Goal: Find specific page/section: Find specific page/section

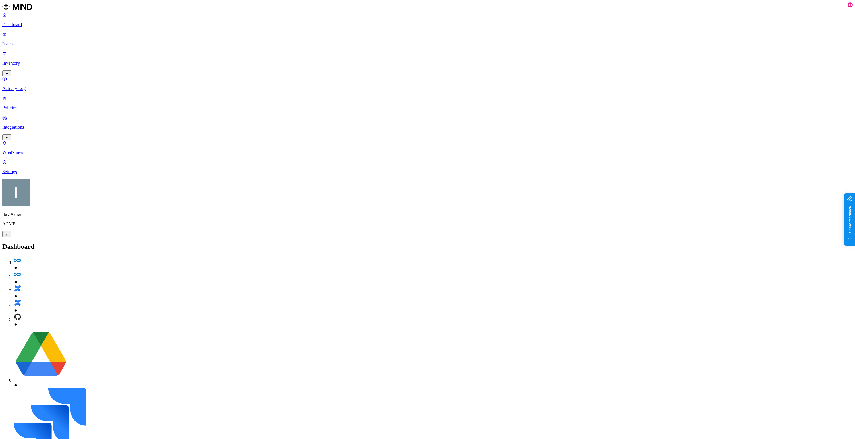
click at [42, 61] on p "Inventory" at bounding box center [427, 63] width 851 height 5
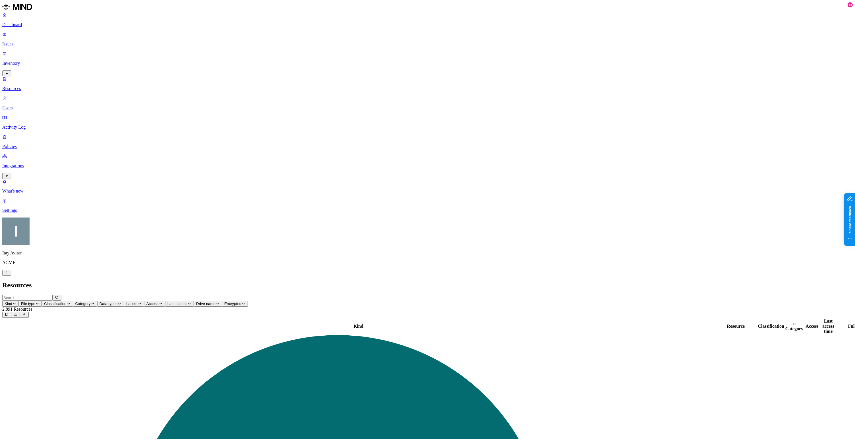
click at [36, 51] on link "Inventory" at bounding box center [427, 63] width 851 height 24
click at [32, 134] on link "Policies" at bounding box center [427, 141] width 851 height 15
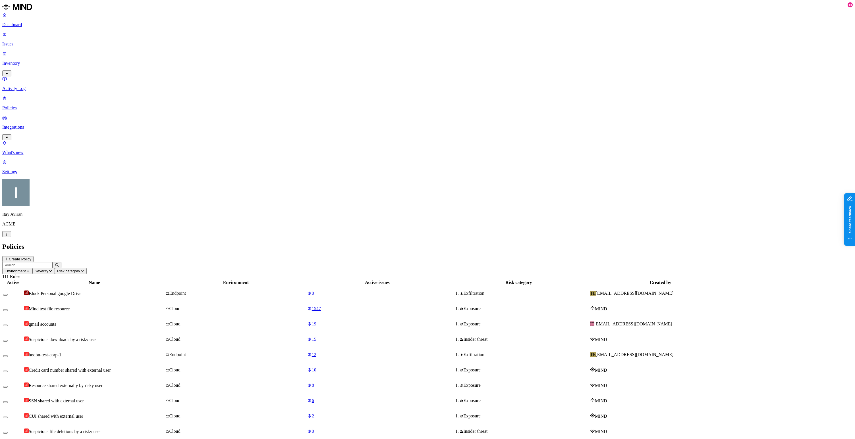
click at [32, 268] on button "Environment" at bounding box center [17, 271] width 30 height 6
click at [140, 51] on span "Endpoint" at bounding box center [137, 52] width 17 height 5
click at [286, 262] on header "Environment: Endpoint Severity Risk category 82 Rules" at bounding box center [427, 270] width 851 height 17
click at [266, 383] on div "Endpoint" at bounding box center [236, 385] width 140 height 5
click at [38, 125] on p "Integrations" at bounding box center [427, 127] width 851 height 5
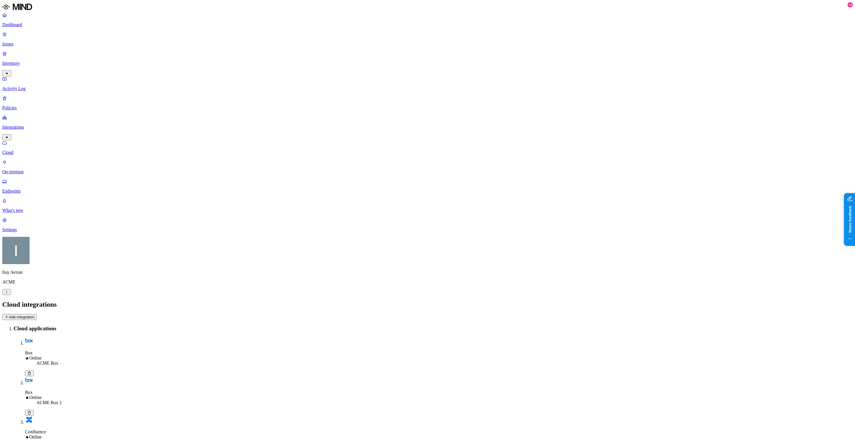
click at [34, 189] on p "Endpoints" at bounding box center [427, 191] width 851 height 5
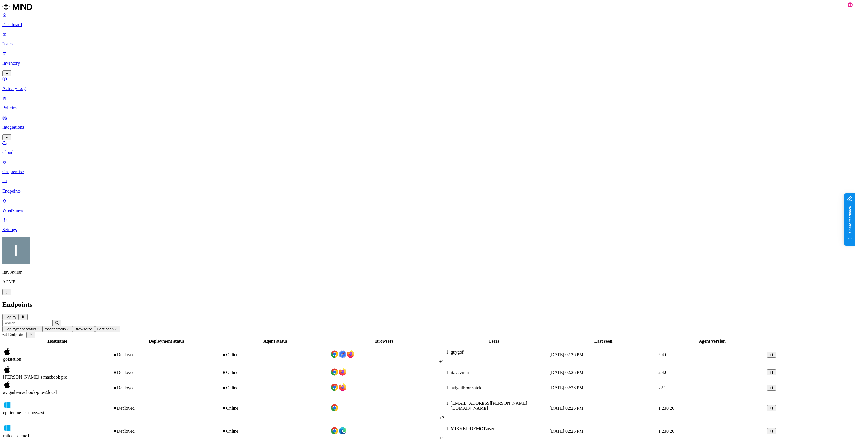
click at [107, 366] on td "[PERSON_NAME]’s macbook pro" at bounding box center [57, 373] width 109 height 15
click at [34, 105] on p "Policies" at bounding box center [427, 107] width 851 height 5
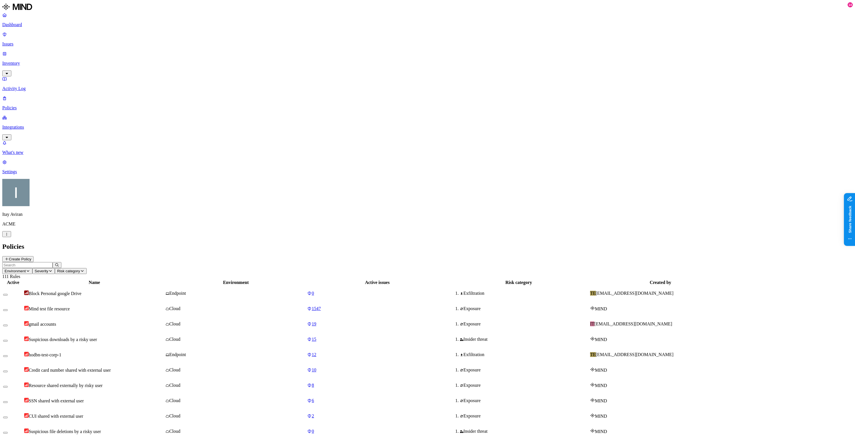
click at [26, 269] on span "Environment" at bounding box center [15, 271] width 21 height 4
click at [135, 53] on span "Endpoint" at bounding box center [137, 52] width 17 height 5
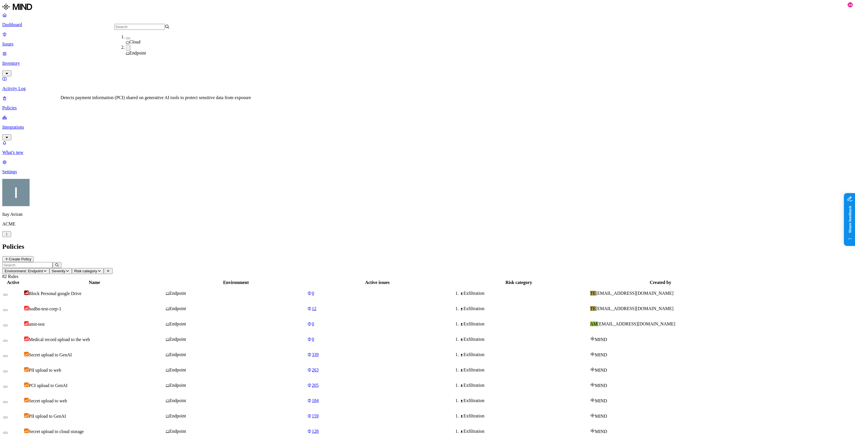
click at [67, 383] on span "PCI upload to GenAI" at bounding box center [48, 385] width 39 height 5
